Goal: Task Accomplishment & Management: Manage account settings

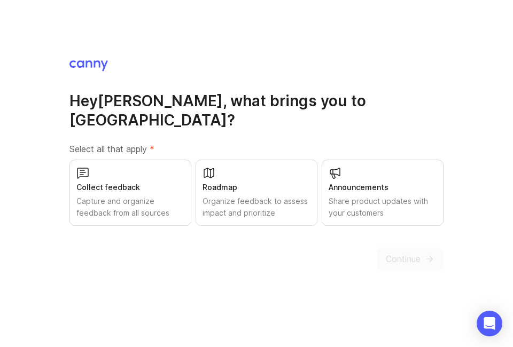
click at [165, 219] on div "Capture and organize feedback from all sources" at bounding box center [130, 208] width 108 height 24
click at [153, 219] on div "Capture and organize feedback from all sources" at bounding box center [130, 207] width 109 height 24
click at [282, 218] on div "Organize feedback to assess impact and prioritize" at bounding box center [257, 208] width 108 height 24
click at [425, 264] on icon "submit" at bounding box center [430, 259] width 10 height 10
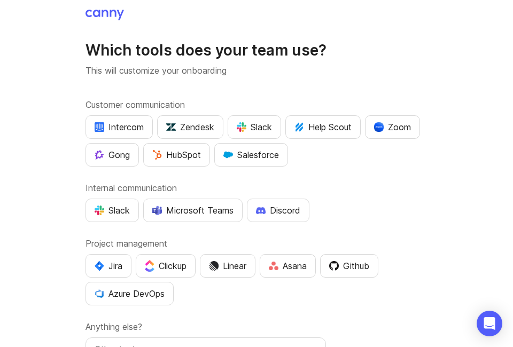
click at [259, 130] on div "Slack" at bounding box center [254, 127] width 35 height 13
click at [118, 212] on div "Slack" at bounding box center [112, 210] width 35 height 13
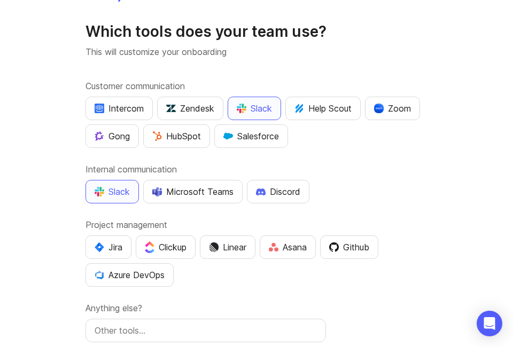
scroll to position [32, 0]
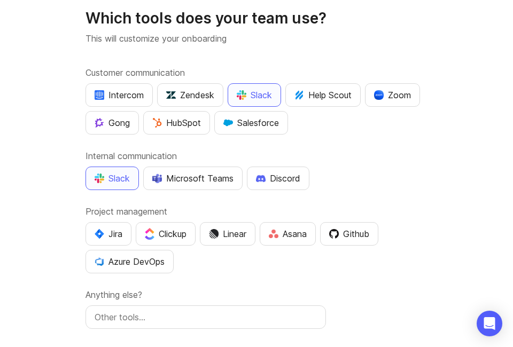
click at [360, 231] on div "Github" at bounding box center [349, 234] width 40 height 13
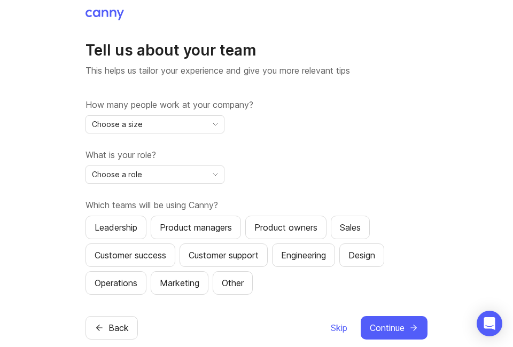
click at [198, 133] on div "Choose a size" at bounding box center [146, 124] width 121 height 17
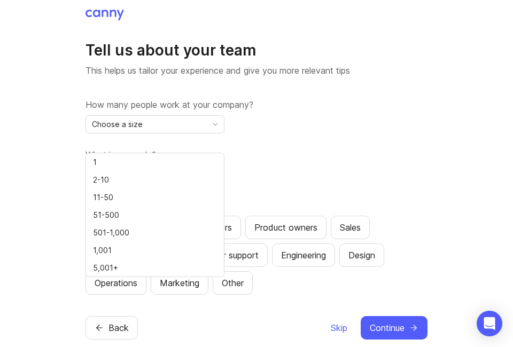
click at [176, 215] on li "51-500" at bounding box center [155, 215] width 138 height 18
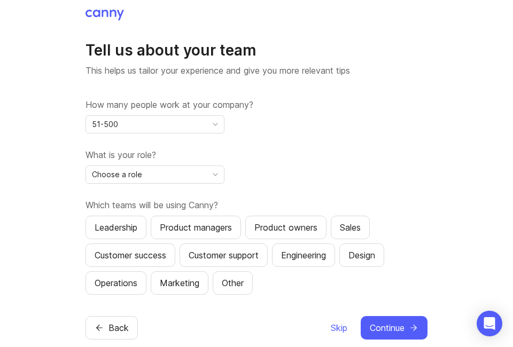
click at [195, 183] on div "Choose a role" at bounding box center [146, 174] width 121 height 17
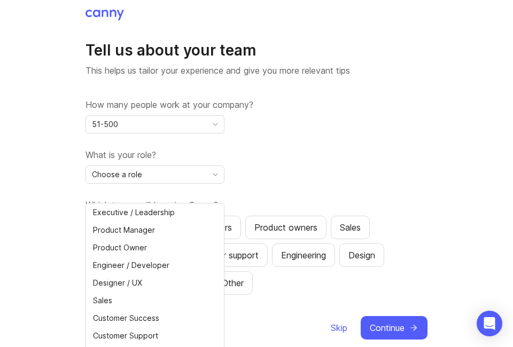
click at [174, 218] on span "Executive / Leadership" at bounding box center [136, 213] width 86 height 12
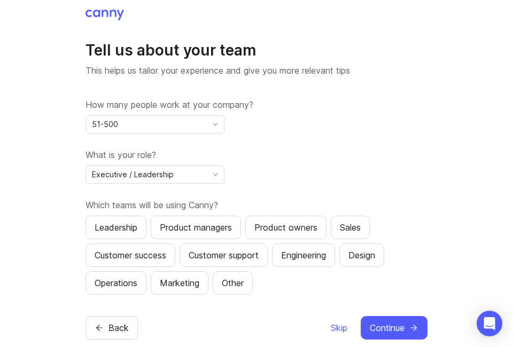
click at [117, 234] on div "Leadership" at bounding box center [116, 227] width 43 height 13
click at [294, 234] on div "Product owners" at bounding box center [285, 227] width 63 height 13
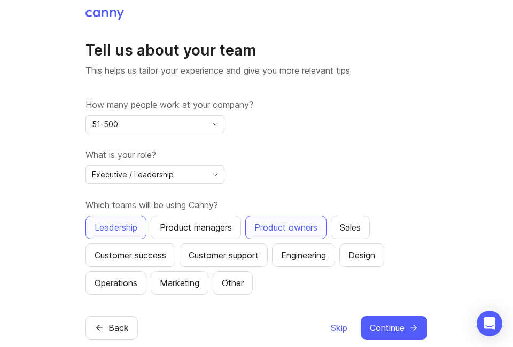
click at [353, 234] on div "Sales" at bounding box center [350, 227] width 21 height 13
click at [303, 262] on div "Engineering" at bounding box center [303, 255] width 45 height 13
click at [403, 335] on span "Continue" at bounding box center [387, 328] width 35 height 13
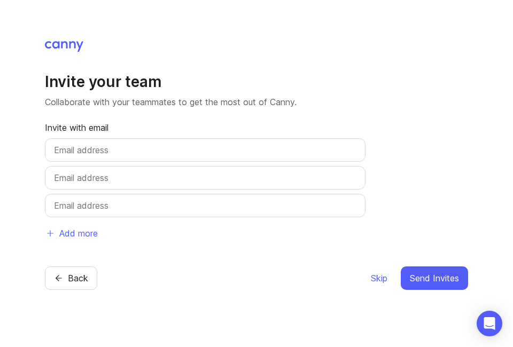
click at [269, 157] on input "text" at bounding box center [205, 150] width 303 height 13
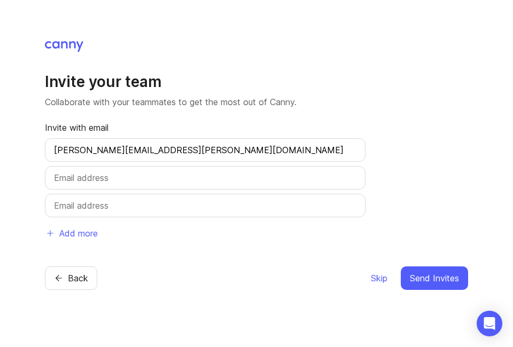
type input "Gabriel.pope@mojave.co"
click at [445, 285] on span "Send Invites" at bounding box center [434, 278] width 49 height 13
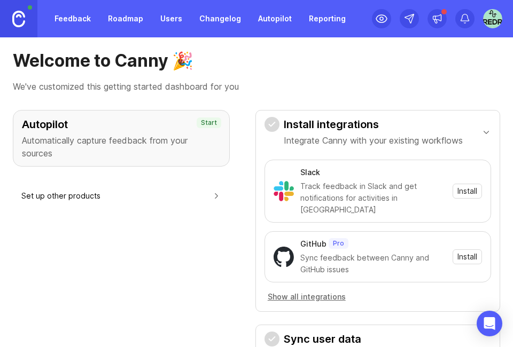
click at [471, 186] on span "Install" at bounding box center [467, 191] width 20 height 11
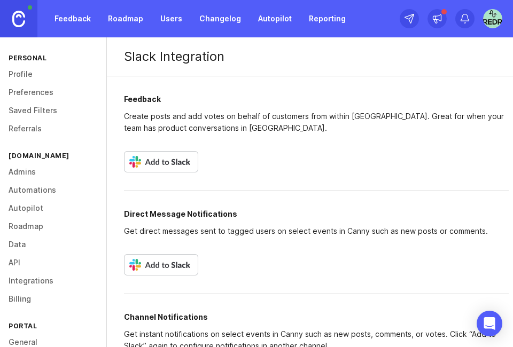
click at [175, 165] on img at bounding box center [161, 161] width 74 height 21
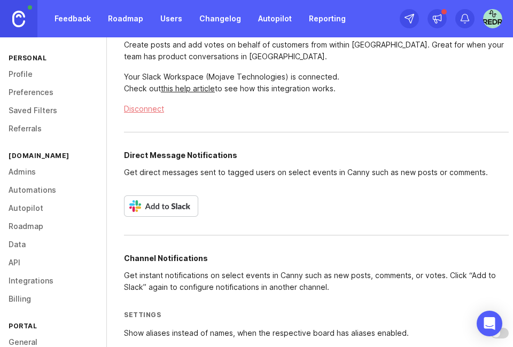
scroll to position [99, 0]
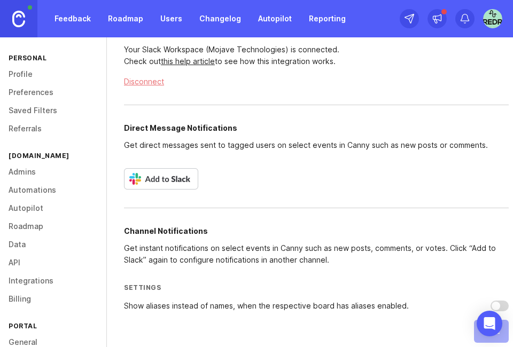
click at [498, 13] on img at bounding box center [492, 18] width 19 height 19
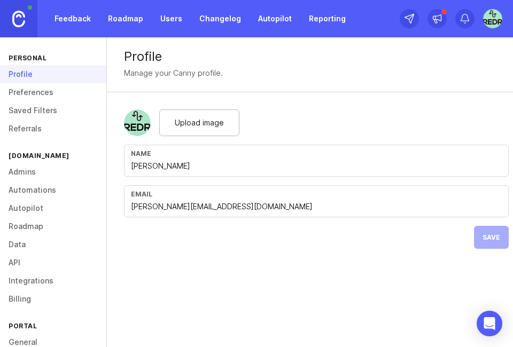
click at [207, 124] on span "Upload image" at bounding box center [199, 123] width 49 height 12
click at [492, 237] on span "Save" at bounding box center [492, 238] width 18 height 8
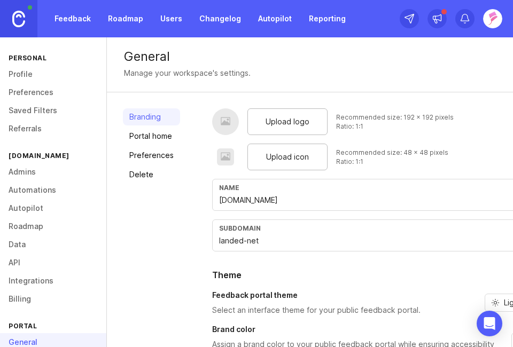
click at [273, 159] on span "Upload icon" at bounding box center [287, 157] width 43 height 12
click at [293, 119] on span "Upload logo" at bounding box center [288, 122] width 44 height 12
click at [300, 119] on span "Upload logo" at bounding box center [288, 122] width 44 height 12
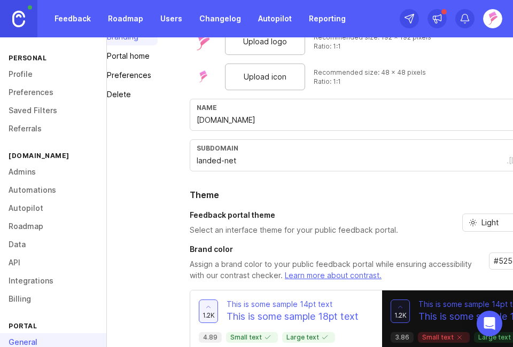
scroll to position [80, 60]
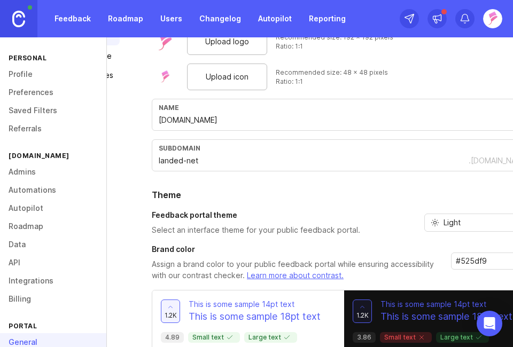
click at [494, 260] on input "#525df9" at bounding box center [488, 261] width 65 height 12
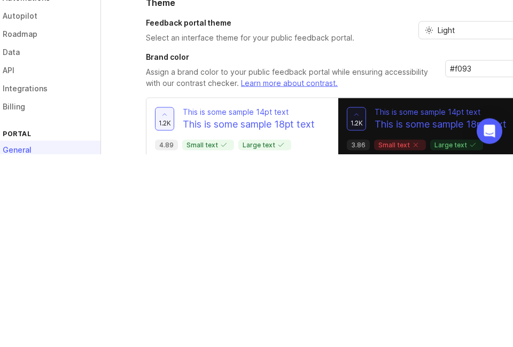
type input "#f093"
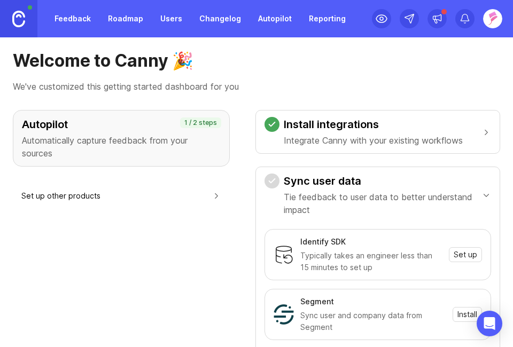
click at [491, 20] on img at bounding box center [492, 18] width 19 height 19
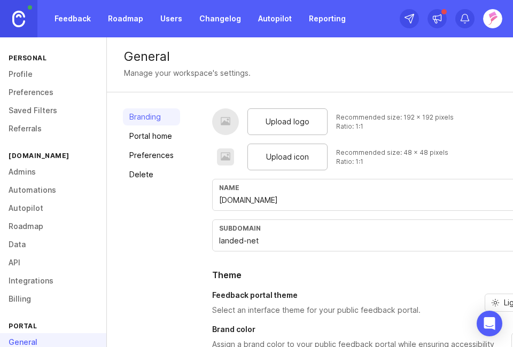
click at [296, 121] on span "Upload logo" at bounding box center [288, 122] width 44 height 12
click at [296, 153] on span "Upload icon" at bounding box center [287, 157] width 43 height 12
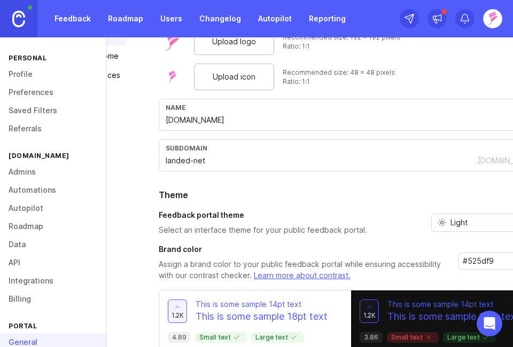
scroll to position [80, 60]
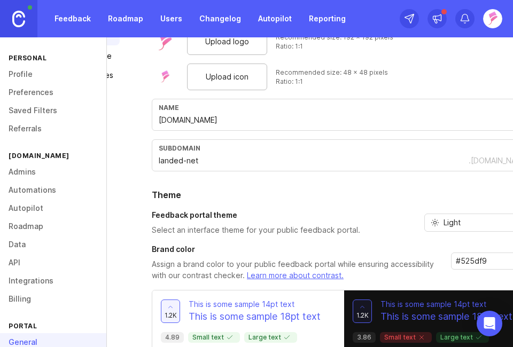
click at [494, 257] on input "#525df9" at bounding box center [488, 261] width 65 height 12
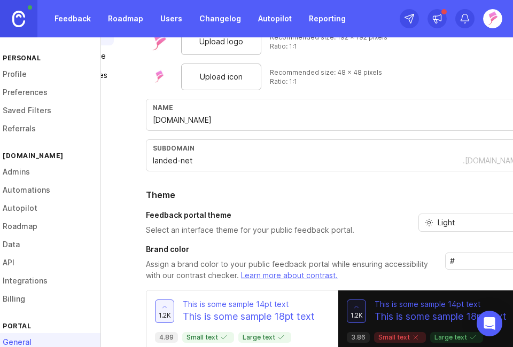
click at [474, 261] on input "#" at bounding box center [482, 261] width 65 height 12
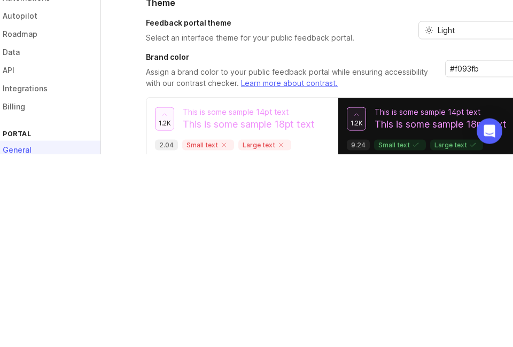
type input "#f093fb"
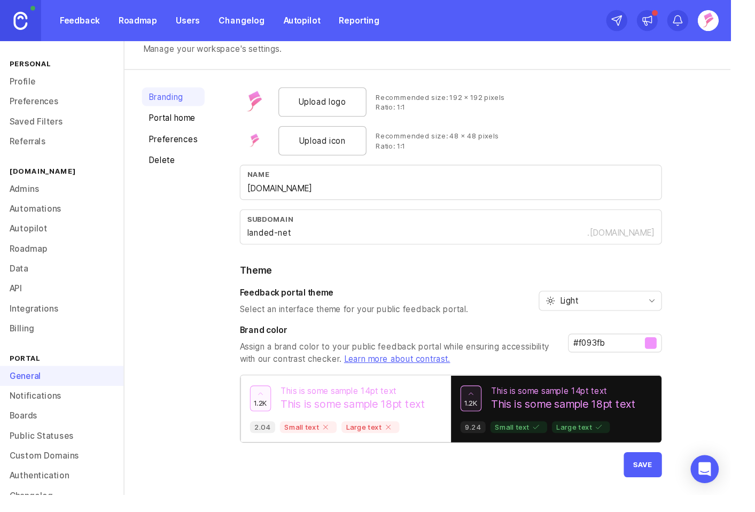
scroll to position [0, 0]
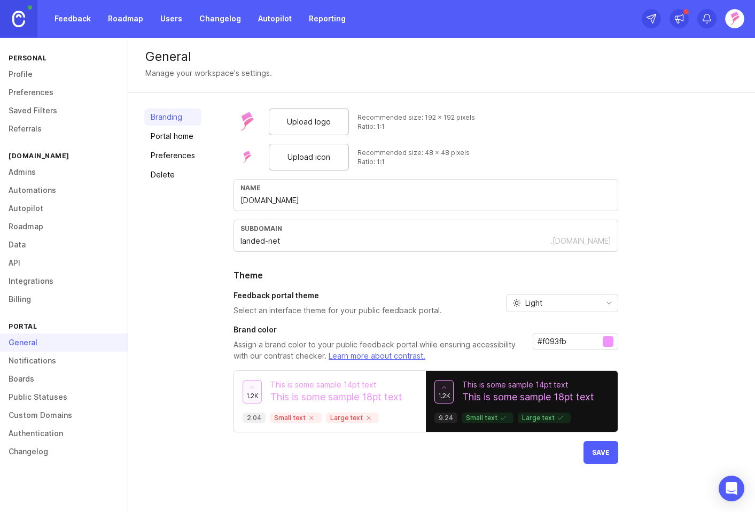
click at [513, 347] on button "Save" at bounding box center [601, 452] width 35 height 23
click at [513, 347] on div "Upload logo Recommended size: 192 x 192 pixels Ratio: 1:1 Upload icon Recommend…" at bounding box center [426, 285] width 385 height 355
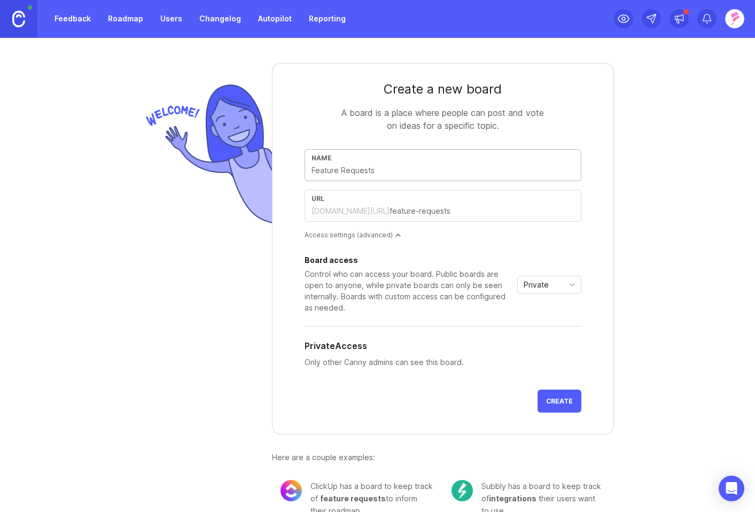
type input "F"
type input "f"
type input "Fe"
type input "fe"
type input "Fea"
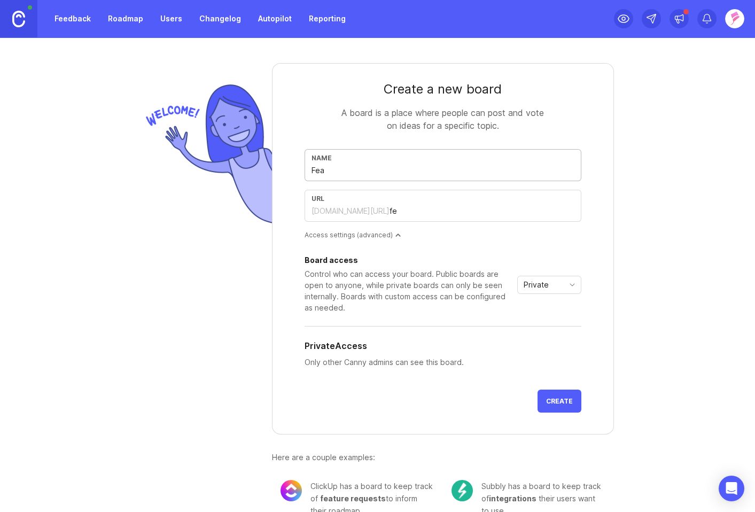
type input "fea"
type input "Feat"
type input "feat"
type input "Feature"
type input "feature"
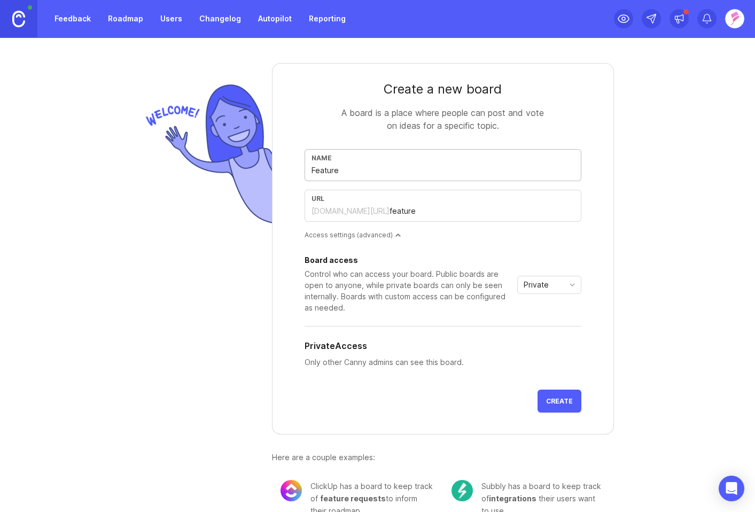
type input "Feature Requests"
type input "feature-requests"
type input "Feature Requests"
click at [513, 279] on span "toggle menu" at bounding box center [572, 285] width 17 height 12
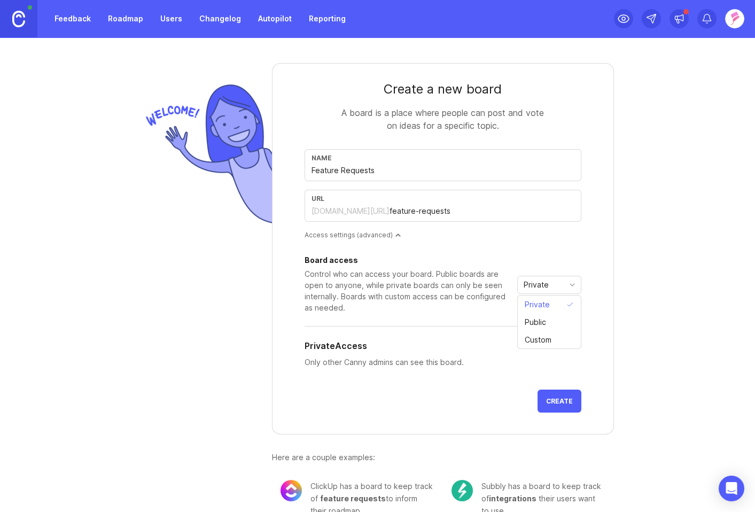
click at [513, 319] on icon "check icon" at bounding box center [573, 322] width 12 height 7
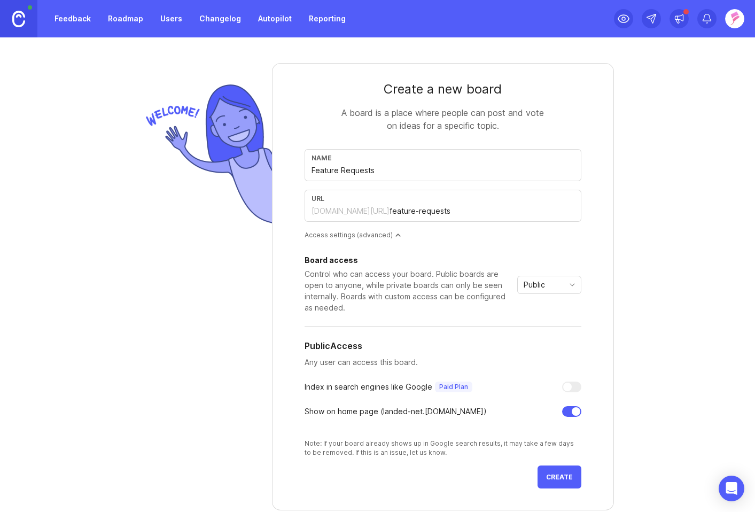
click at [513, 347] on span "Create" at bounding box center [559, 477] width 27 height 8
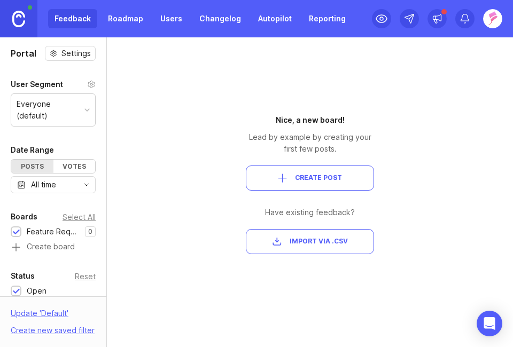
click at [491, 18] on img at bounding box center [492, 18] width 19 height 19
click at [497, 15] on img at bounding box center [492, 18] width 19 height 19
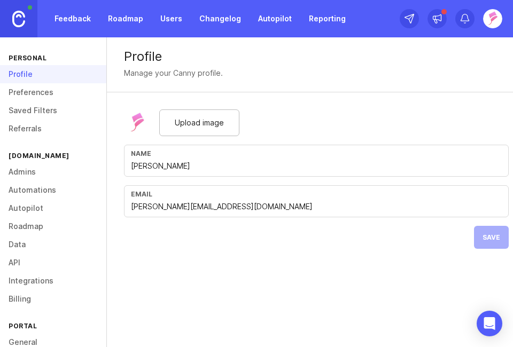
click at [500, 17] on img at bounding box center [492, 18] width 19 height 19
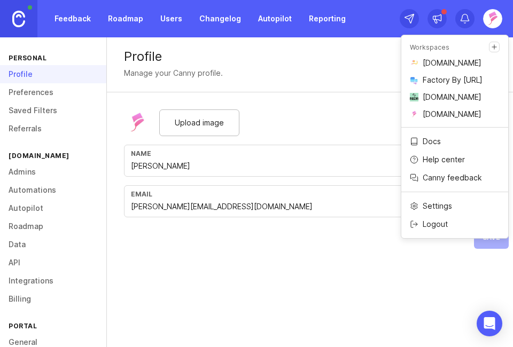
click at [462, 120] on p "[DOMAIN_NAME]" at bounding box center [452, 114] width 59 height 11
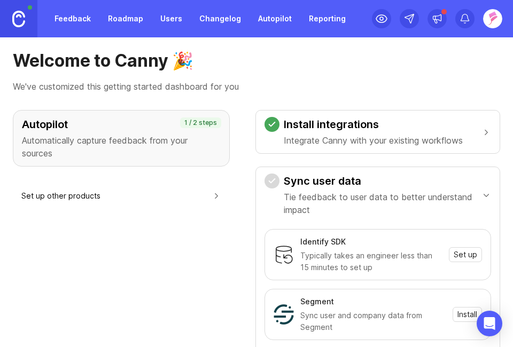
click at [59, 192] on button "Set up other products" at bounding box center [121, 196] width 200 height 24
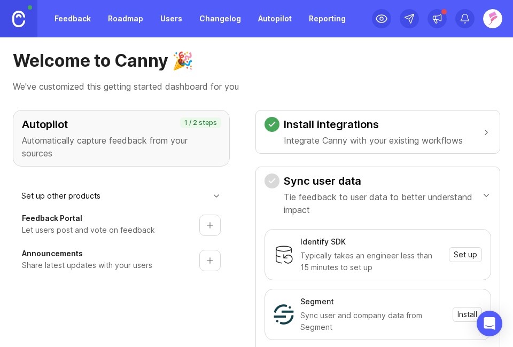
click at [216, 229] on button "Set up product" at bounding box center [209, 225] width 21 height 21
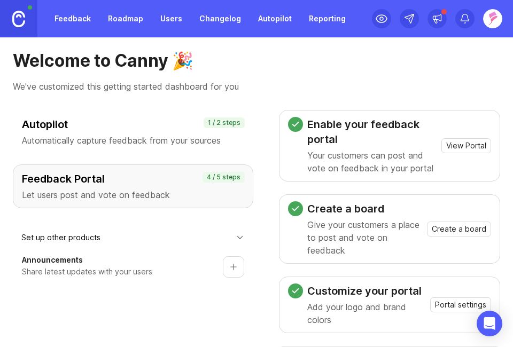
click at [241, 268] on button "Set up product" at bounding box center [233, 267] width 21 height 21
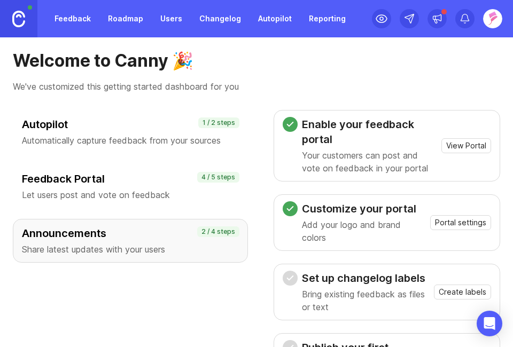
click at [463, 151] on span "View Portal" at bounding box center [466, 146] width 40 height 11
click at [470, 292] on span "Create labels" at bounding box center [463, 292] width 48 height 11
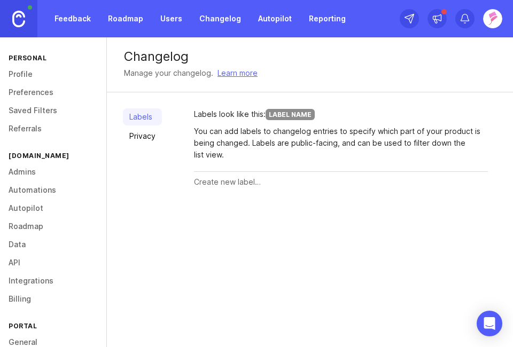
click at [251, 183] on input "text" at bounding box center [341, 182] width 294 height 12
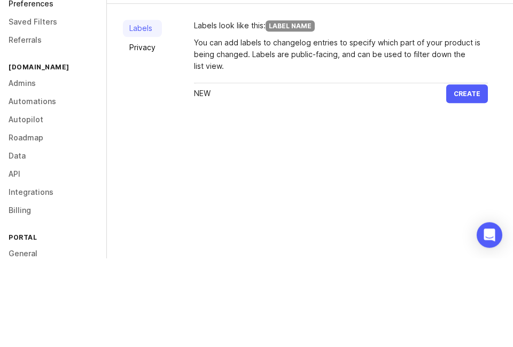
type input "NEW"
click at [472, 188] on button "Create" at bounding box center [467, 182] width 42 height 19
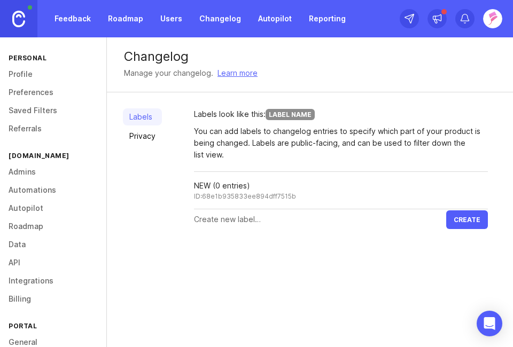
click at [358, 219] on input "text" at bounding box center [320, 220] width 252 height 12
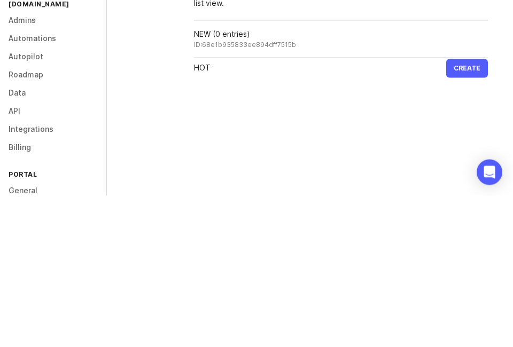
type input "HOT"
click at [471, 222] on span "Create" at bounding box center [467, 220] width 27 height 8
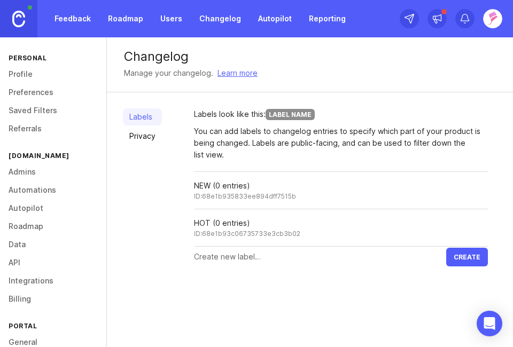
click at [319, 254] on input "text" at bounding box center [320, 257] width 252 height 12
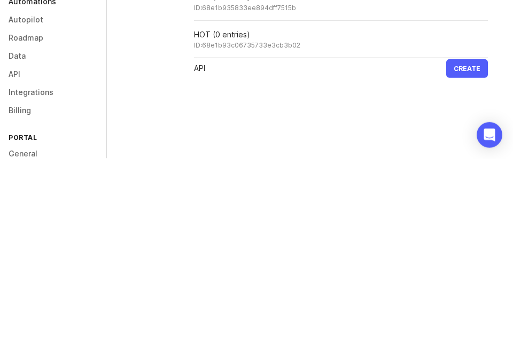
type input "API"
click at [470, 261] on button "Create" at bounding box center [467, 257] width 42 height 19
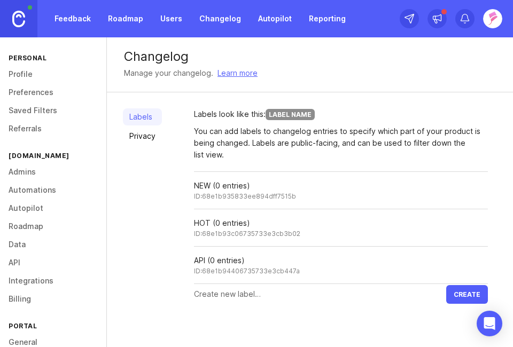
click at [316, 295] on input "text" at bounding box center [320, 295] width 252 height 12
click at [285, 107] on div "Labels Privacy Labels look like this: Label Name You can add labels to changelo…" at bounding box center [321, 206] width 428 height 228
click at [295, 117] on div "Label Name" at bounding box center [290, 114] width 49 height 11
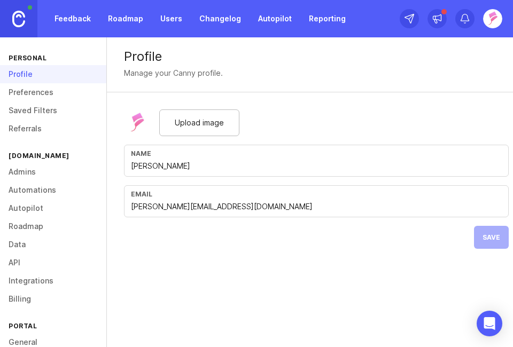
click at [498, 22] on img at bounding box center [492, 18] width 19 height 19
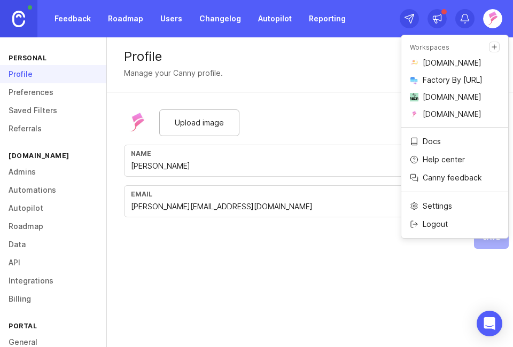
click at [455, 118] on link "[DOMAIN_NAME]" at bounding box center [454, 114] width 107 height 17
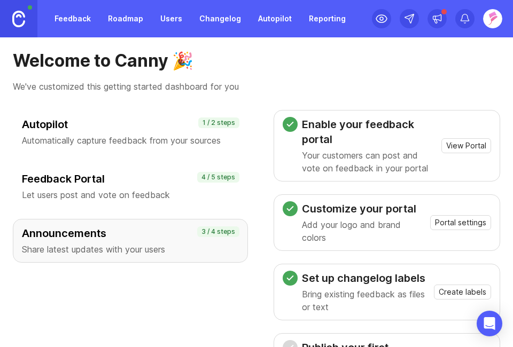
click at [468, 223] on span "Portal settings" at bounding box center [460, 223] width 51 height 11
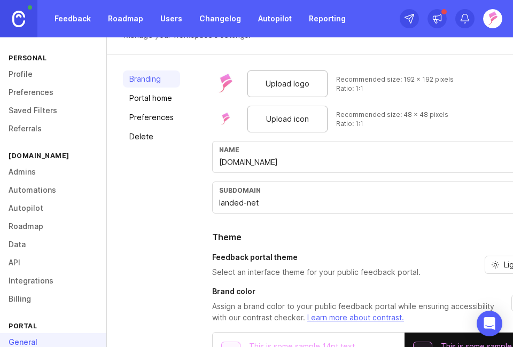
scroll to position [80, 0]
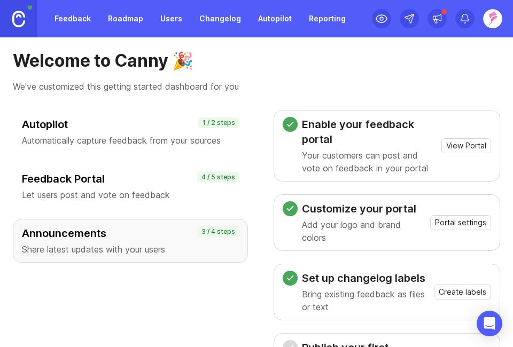
click at [474, 143] on span "View Portal" at bounding box center [466, 146] width 40 height 11
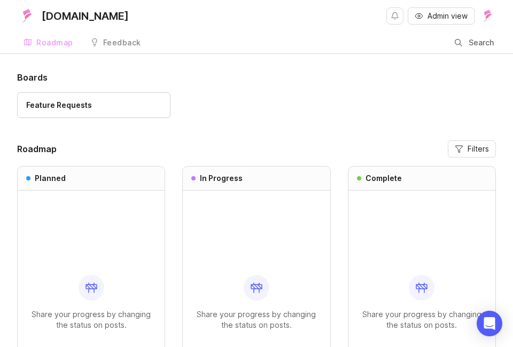
click at [45, 100] on div "Feature Requests" at bounding box center [59, 105] width 66 height 12
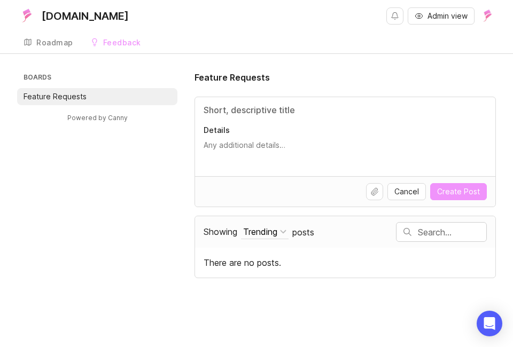
click at [486, 17] on img at bounding box center [487, 15] width 17 height 17
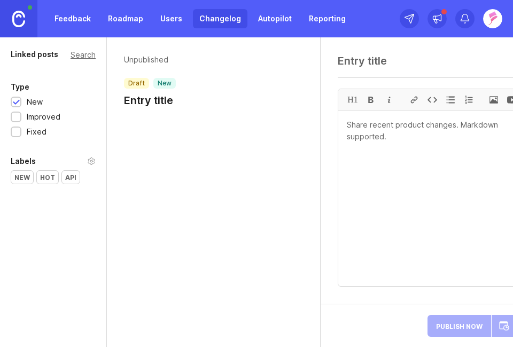
click at [391, 56] on textarea at bounding box center [427, 61] width 179 height 13
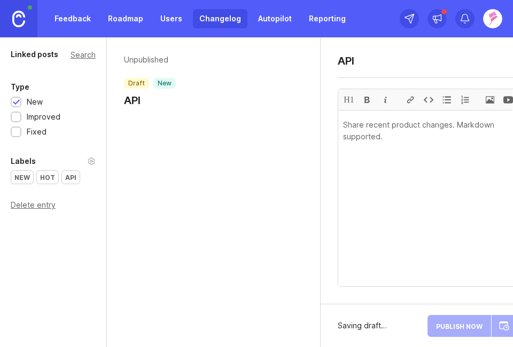
scroll to position [0, 4]
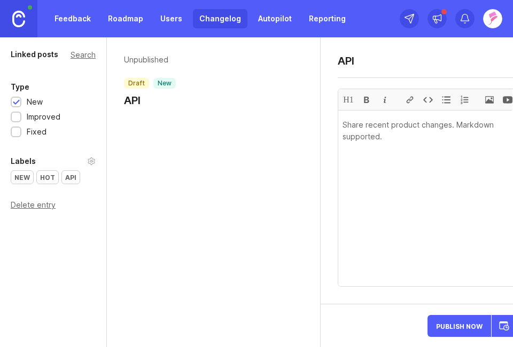
type textarea "API"
click at [49, 182] on div "HOT" at bounding box center [47, 177] width 21 height 13
click at [74, 181] on div "API" at bounding box center [71, 177] width 18 height 13
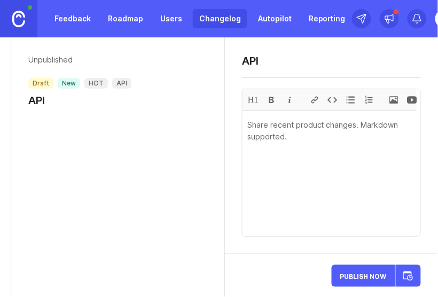
scroll to position [0, 0]
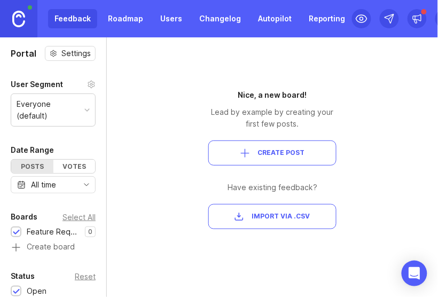
click at [436, 25] on span at bounding box center [445, 18] width 19 height 19
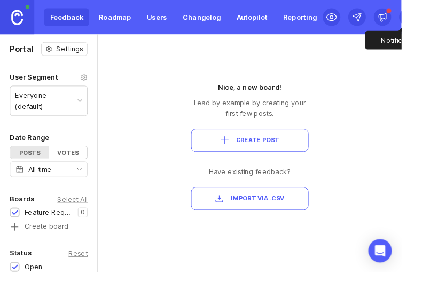
click at [415, 73] on div "Portal Settings User Segment Everyone (default) Date Range Posts Votes All time…" at bounding box center [219, 167] width 438 height 260
